Goal: Task Accomplishment & Management: Manage account settings

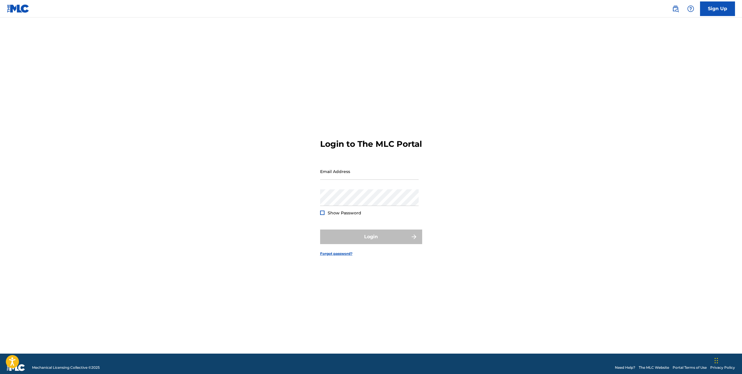
click at [349, 186] on div "Email Address" at bounding box center [369, 176] width 98 height 26
click at [348, 180] on input "Email Address" at bounding box center [369, 171] width 98 height 17
type input "[PERSON_NAME][EMAIL_ADDRESS][DOMAIN_NAME]"
drag, startPoint x: 376, startPoint y: 247, endPoint x: 371, endPoint y: 245, distance: 5.4
click at [371, 244] on button "Login" at bounding box center [371, 237] width 102 height 15
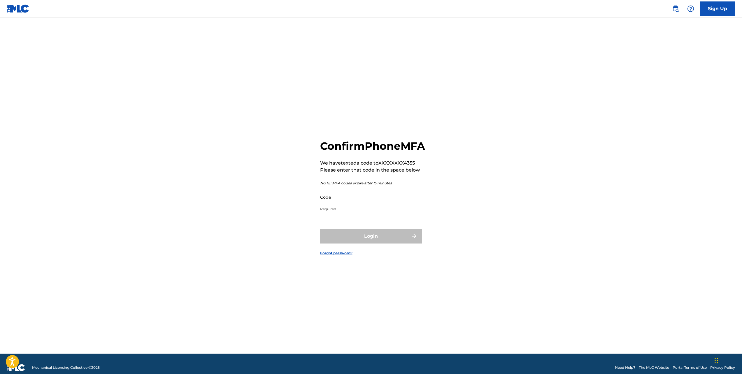
click at [333, 212] on p "Required" at bounding box center [369, 209] width 98 height 5
click at [338, 205] on input "Code" at bounding box center [369, 197] width 98 height 17
type input "225419"
click at [346, 239] on button "Login" at bounding box center [371, 236] width 102 height 15
